Goal: Information Seeking & Learning: Learn about a topic

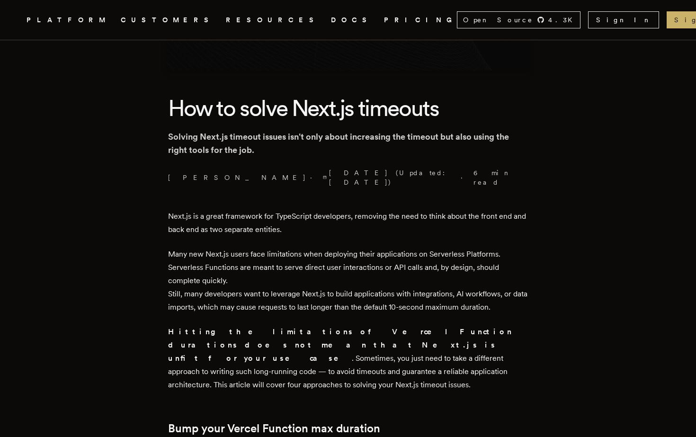
scroll to position [184, 0]
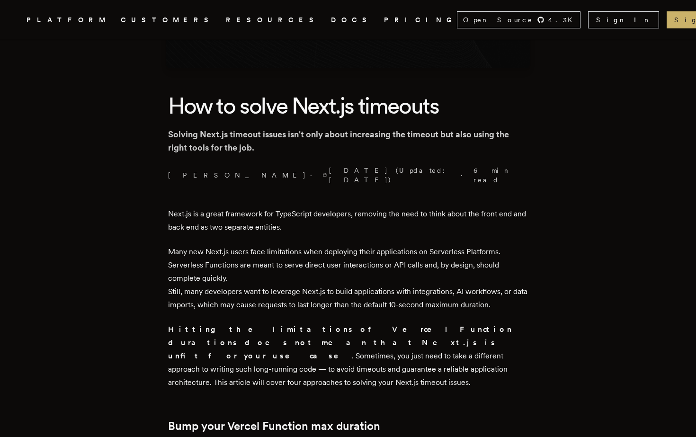
click at [348, 334] on p "Hitting the limitations of Vercel Function durations does not mean that Next.js…" at bounding box center [348, 356] width 360 height 66
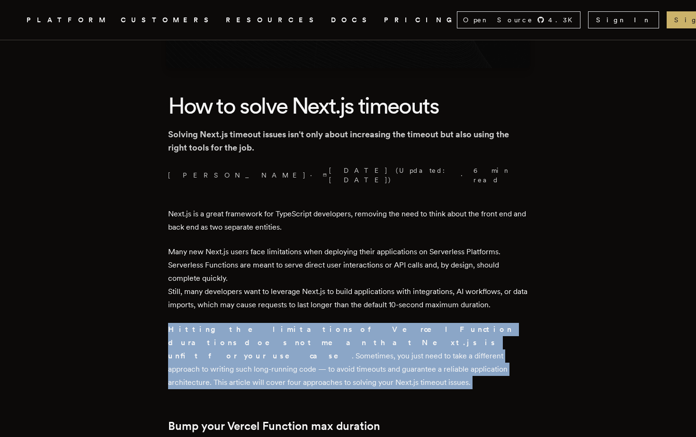
click at [358, 349] on p "Hitting the limitations of Vercel Function durations does not mean that Next.js…" at bounding box center [348, 356] width 360 height 66
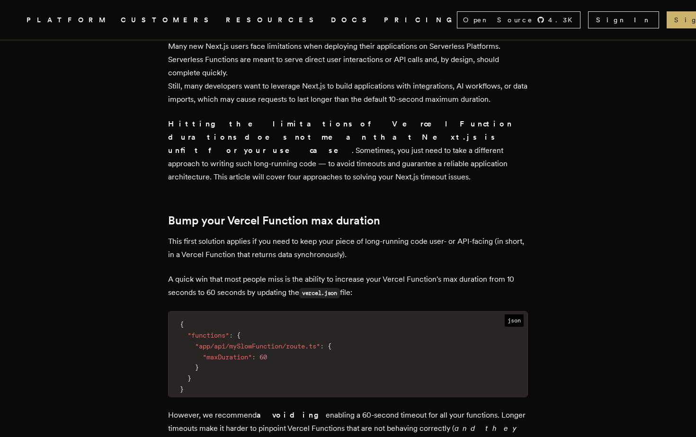
scroll to position [613, 0]
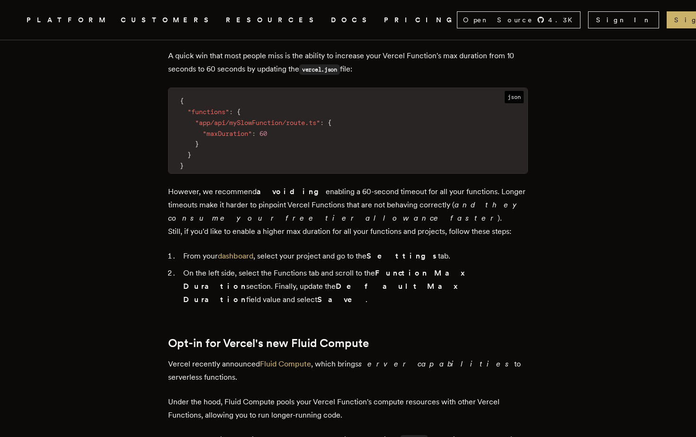
click at [246, 267] on li "On the left side, select the Functions tab and scroll to the Function Max Durat…" at bounding box center [354, 287] width 348 height 40
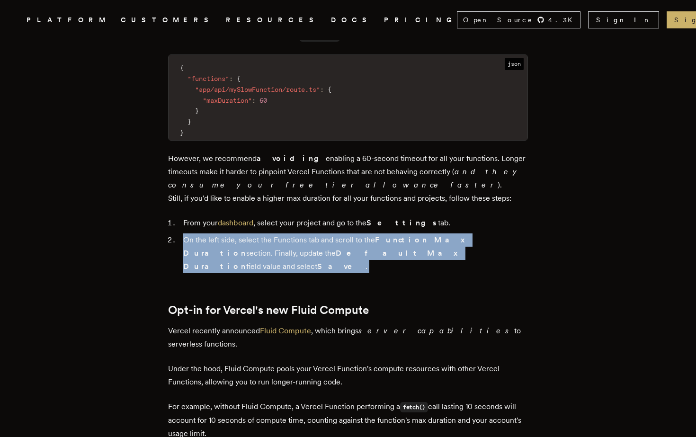
scroll to position [0, 0]
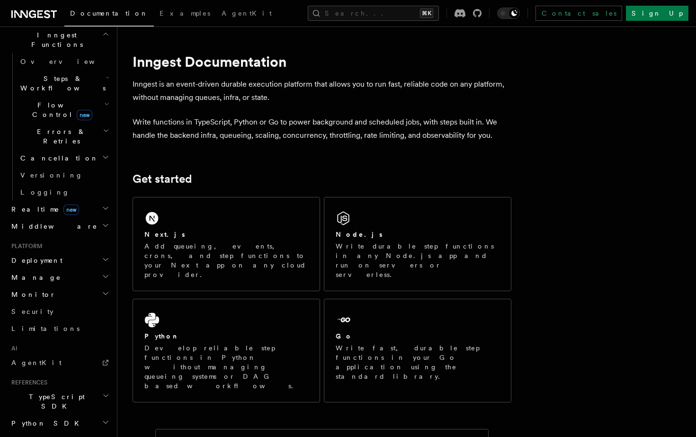
scroll to position [321, 0]
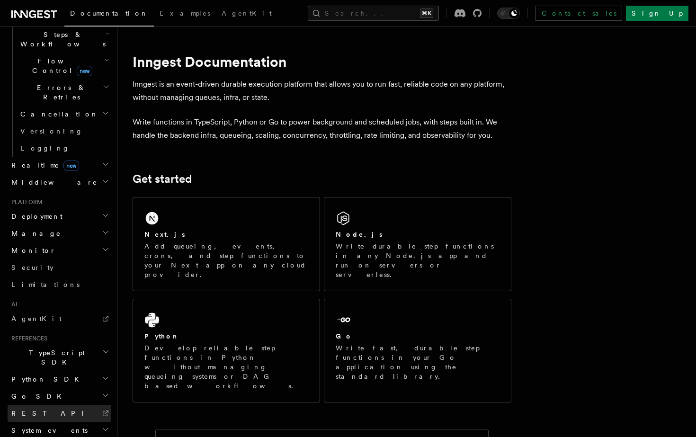
click at [41, 405] on link "REST API" at bounding box center [60, 413] width 104 height 17
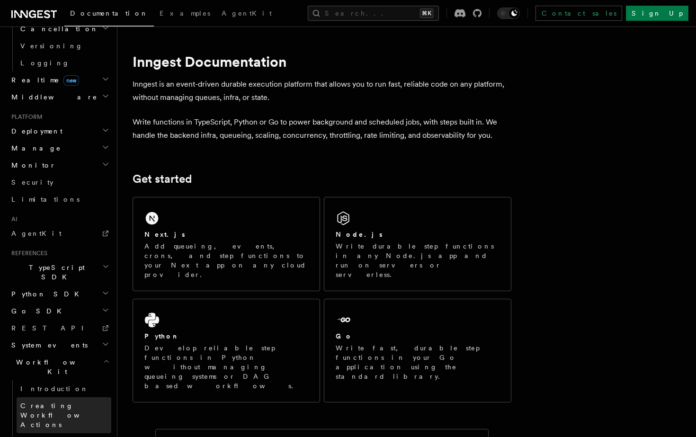
click at [81, 402] on span "Creating Workflow Actions" at bounding box center [61, 415] width 82 height 27
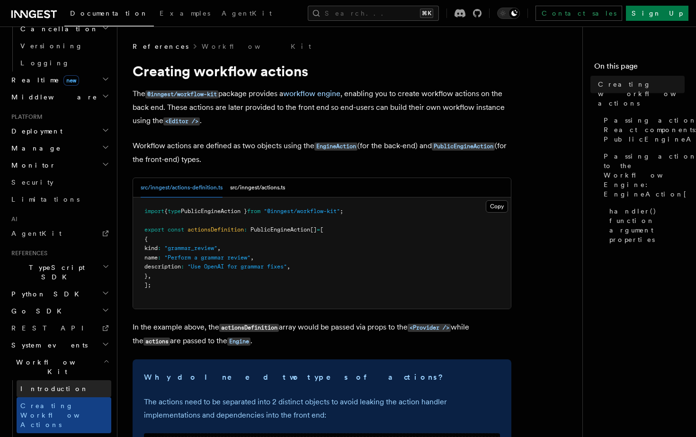
click at [66, 380] on link "Introduction" at bounding box center [64, 388] width 95 height 17
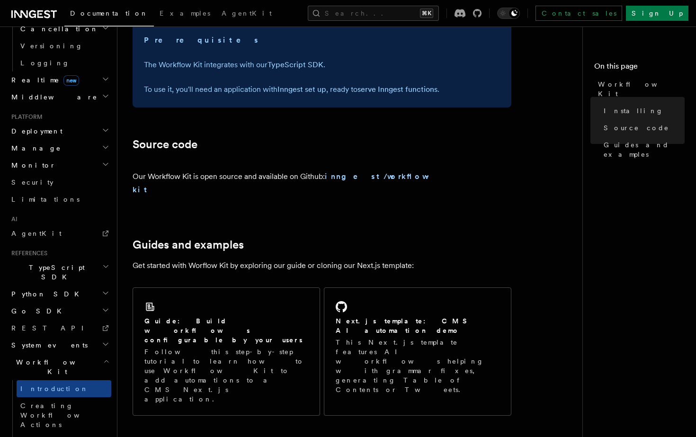
scroll to position [472, 0]
click at [377, 170] on p "Our Workflow Kit is open source and available on Github: inngest/workflow-kit" at bounding box center [285, 182] width 304 height 27
click at [376, 175] on strong "inngest/workflow-kit" at bounding box center [283, 182] width 301 height 22
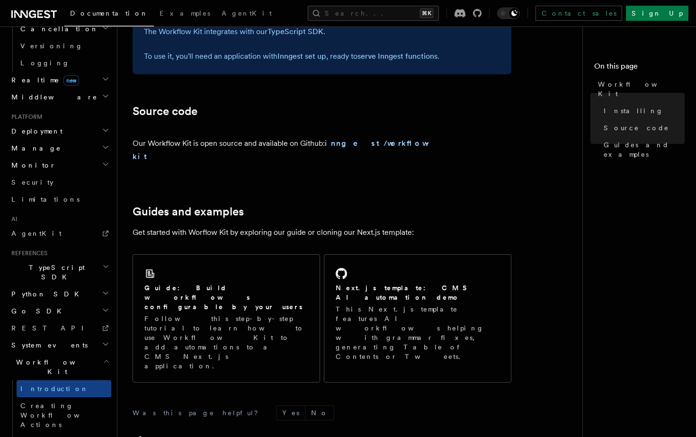
scroll to position [517, 0]
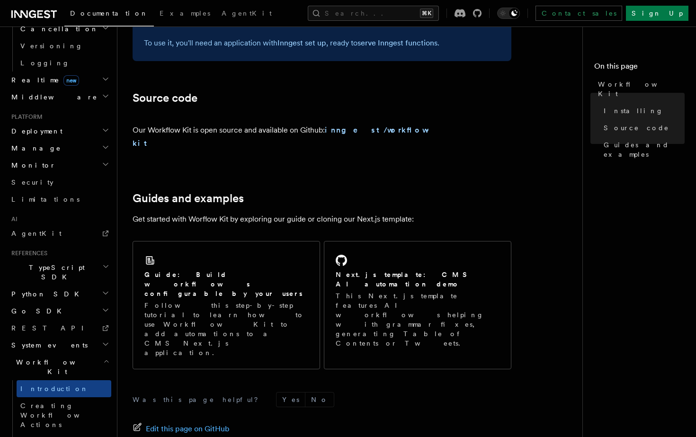
click at [62, 259] on h2 "TypeScript SDK" at bounding box center [60, 272] width 104 height 27
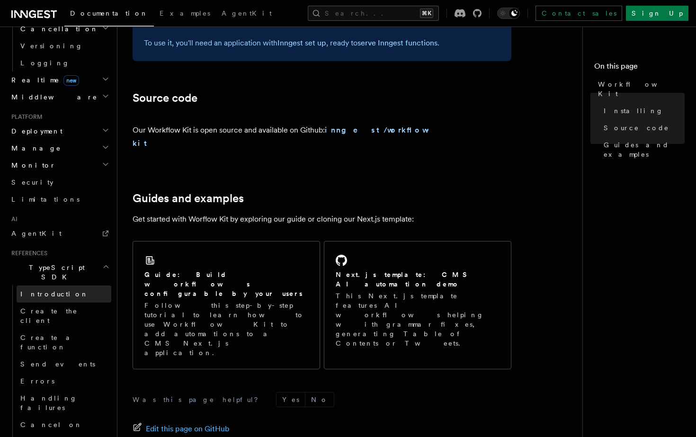
click at [93, 286] on link "Introduction" at bounding box center [64, 294] width 95 height 17
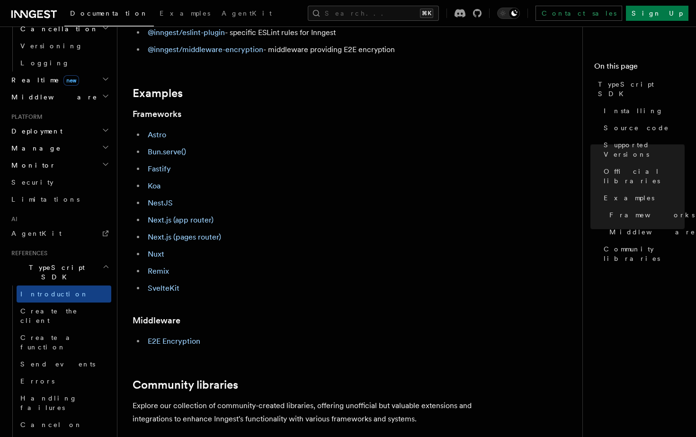
scroll to position [598, 0]
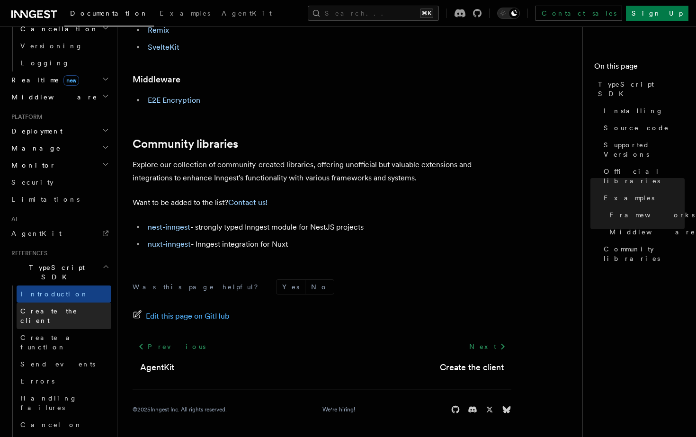
click at [85, 303] on link "Create the client" at bounding box center [64, 316] width 95 height 27
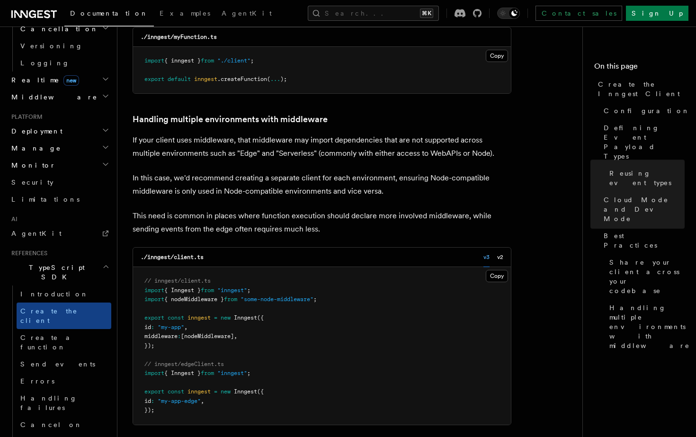
scroll to position [2194, 0]
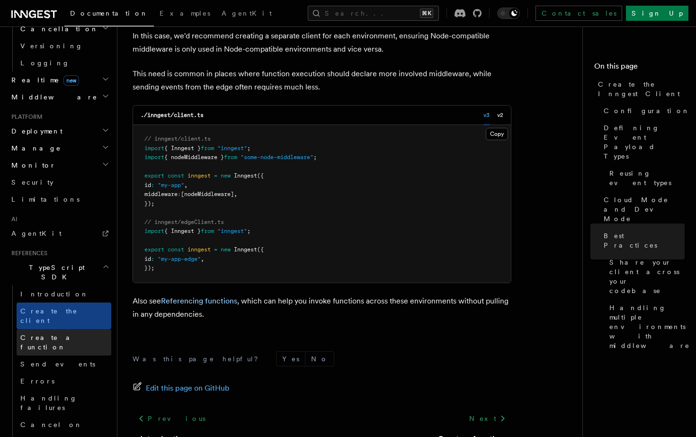
click at [85, 329] on link "Create a function" at bounding box center [64, 342] width 95 height 27
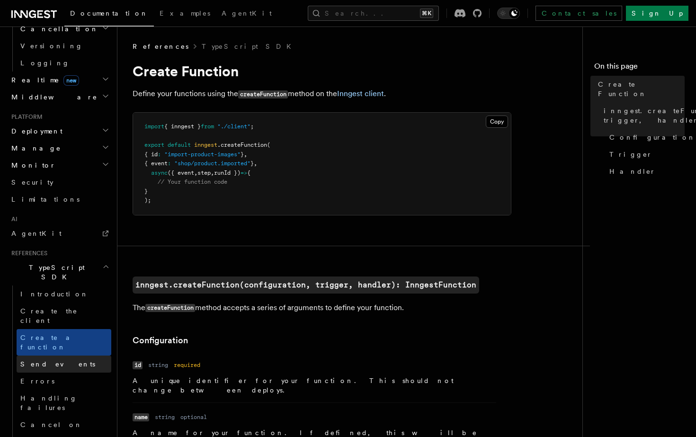
click at [83, 356] on link "Send events" at bounding box center [64, 364] width 95 height 17
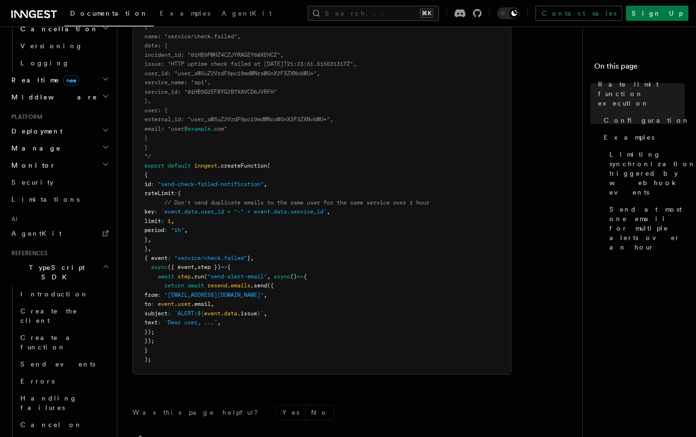
scroll to position [1281, 0]
